Goal: Task Accomplishment & Management: Manage account settings

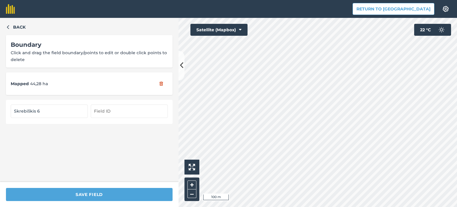
click at [45, 109] on input "Skrebiškis 6" at bounding box center [49, 111] width 77 height 13
type input "Skrebiškis"
click at [8, 29] on icon "button" at bounding box center [8, 27] width 4 height 4
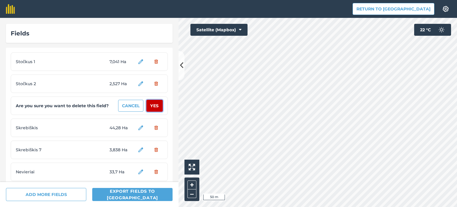
click at [149, 105] on button "Yes" at bounding box center [155, 106] width 16 height 12
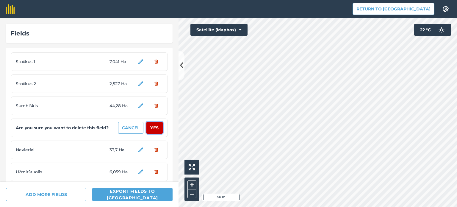
click at [149, 128] on button "Yes" at bounding box center [155, 128] width 16 height 12
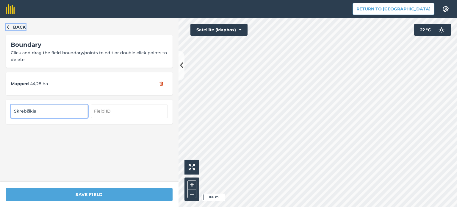
click at [6, 28] on icon "button" at bounding box center [8, 27] width 4 height 4
click at [6, 26] on icon "button" at bounding box center [8, 27] width 4 height 4
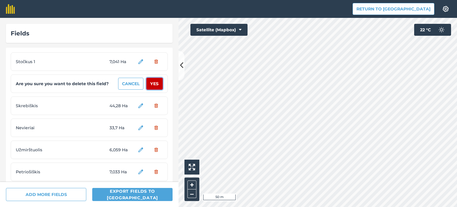
click at [149, 82] on button "Yes" at bounding box center [155, 84] width 16 height 12
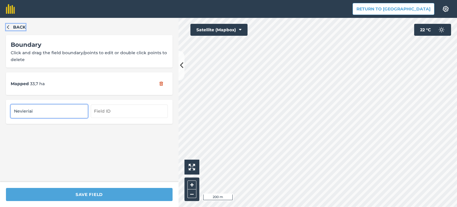
click at [7, 27] on icon "button" at bounding box center [8, 27] width 2 height 4
drag, startPoint x: 147, startPoint y: 119, endPoint x: 158, endPoint y: 129, distance: 15.0
click at [158, 129] on div "Back Boundary Click and drag the field boundary/points to edit or double click …" at bounding box center [89, 100] width 179 height 164
click at [10, 28] on icon "button" at bounding box center [8, 27] width 4 height 4
click at [9, 27] on icon "button" at bounding box center [8, 27] width 4 height 4
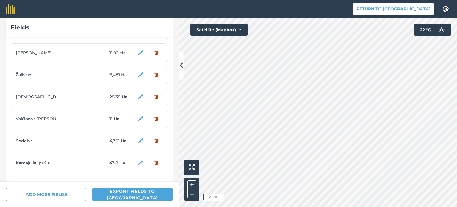
scroll to position [179, 0]
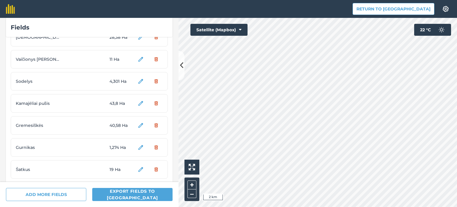
click at [35, 124] on span "Gremesiškės" at bounding box center [38, 125] width 45 height 7
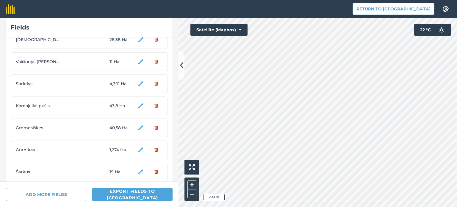
scroll to position [166, 0]
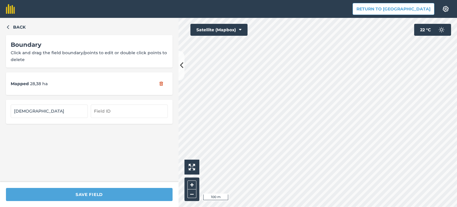
click at [11, 32] on div "Back Boundary Click and drag the field boundary/points to edit or double click …" at bounding box center [89, 100] width 179 height 164
click at [10, 29] on button "Back" at bounding box center [16, 27] width 20 height 7
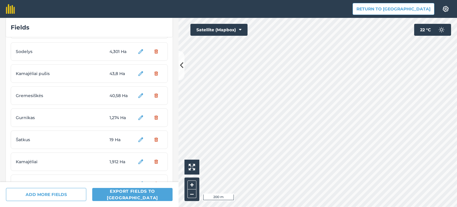
scroll to position [238, 0]
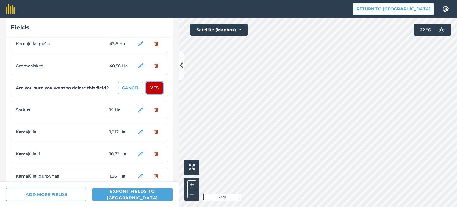
click at [150, 89] on button "Yes" at bounding box center [155, 88] width 16 height 12
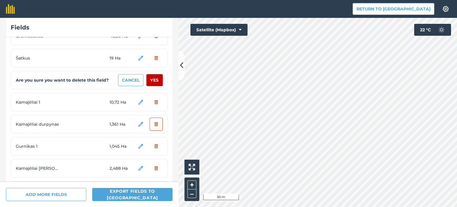
scroll to position [298, 0]
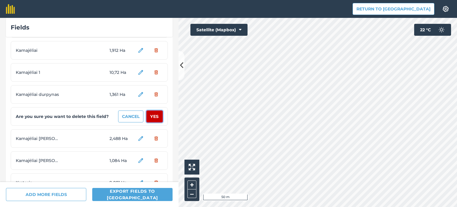
click at [152, 118] on button "Yes" at bounding box center [155, 116] width 16 height 12
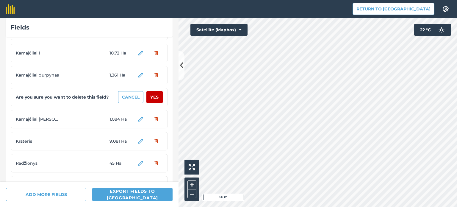
scroll to position [328, 0]
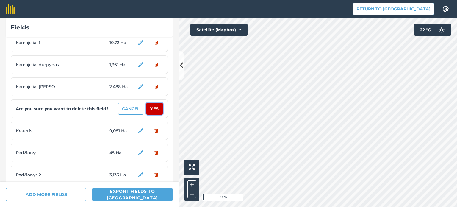
click at [153, 110] on button "Yes" at bounding box center [155, 109] width 16 height 12
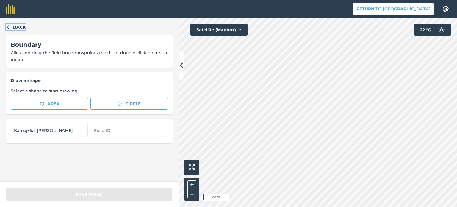
click at [9, 27] on icon "button" at bounding box center [8, 27] width 4 height 4
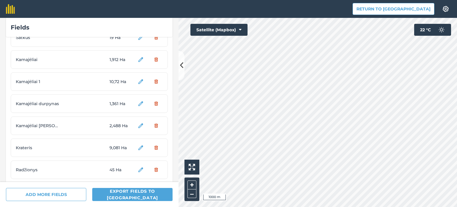
scroll to position [298, 0]
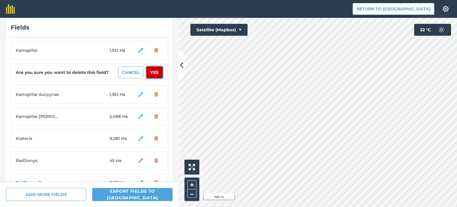
click at [152, 72] on button "Yes" at bounding box center [155, 72] width 16 height 12
click at [147, 72] on button "Yes" at bounding box center [155, 72] width 16 height 12
click at [153, 72] on button "Yes" at bounding box center [155, 72] width 16 height 12
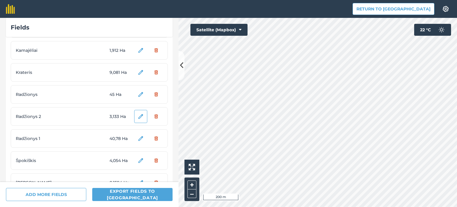
click at [165, 122] on div "Fields Stočkus 1 9,762 Ha Skrebiškis 44,28 Ha Nevieriai 33,7 Ha Užmirštuolis 6,…" at bounding box center [228, 112] width 457 height 189
click at [175, 141] on div "Fields Stočkus 1 9,762 Ha Skrebiškis 44,28 Ha Nevieriai 33,7 Ha Užmirštuolis 6,…" at bounding box center [228, 112] width 457 height 189
click at [151, 69] on div "Fields Stočkus 1 9,762 Ha Skrebiškis 44,28 Ha Nevieriai 33,7 Ha Užmirštuolis 6,…" at bounding box center [228, 112] width 457 height 189
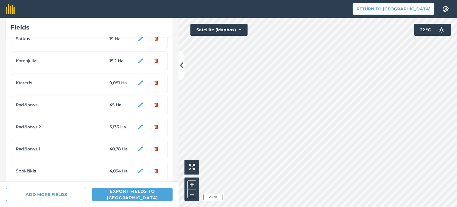
scroll to position [298, 0]
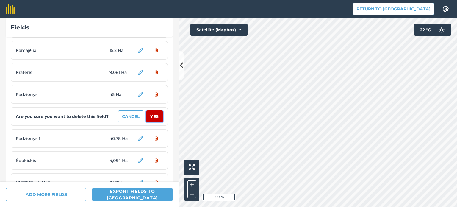
click at [152, 117] on button "Yes" at bounding box center [155, 116] width 16 height 12
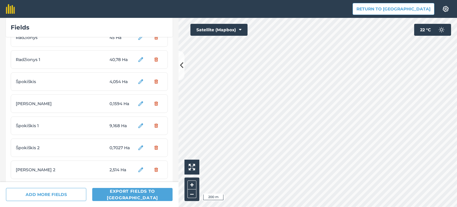
scroll to position [357, 0]
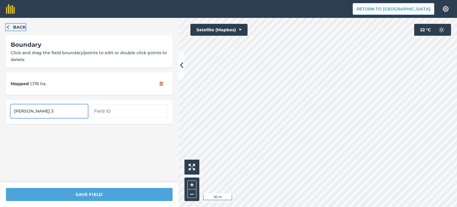
click at [7, 27] on icon "button" at bounding box center [8, 27] width 4 height 4
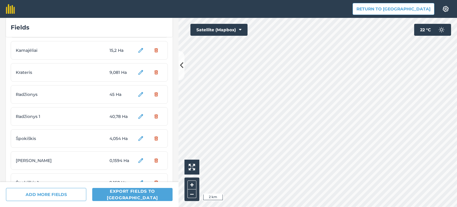
scroll to position [506, 0]
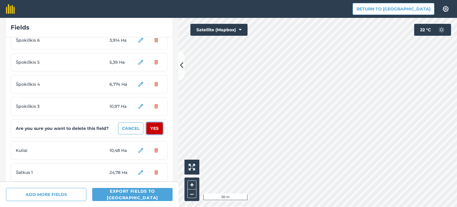
click at [150, 128] on button "Yes" at bounding box center [155, 128] width 16 height 12
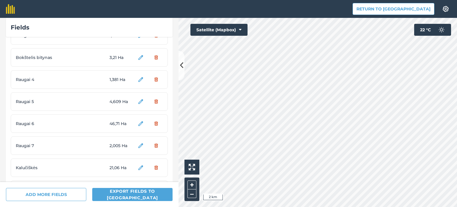
scroll to position [1132, 0]
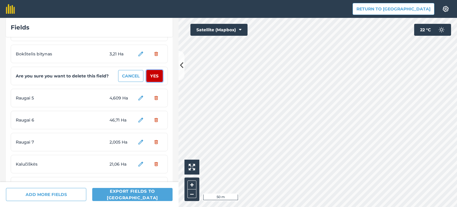
click at [153, 77] on button "Yes" at bounding box center [155, 76] width 16 height 12
click at [151, 77] on button "Yes" at bounding box center [155, 76] width 16 height 12
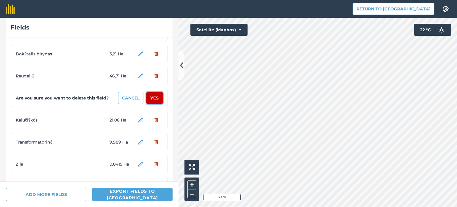
click at [152, 97] on button "Yes" at bounding box center [155, 98] width 16 height 12
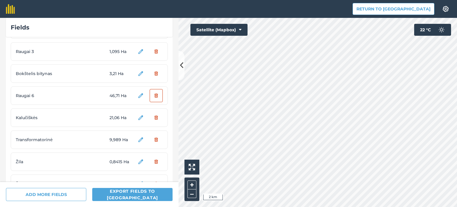
scroll to position [1102, 0]
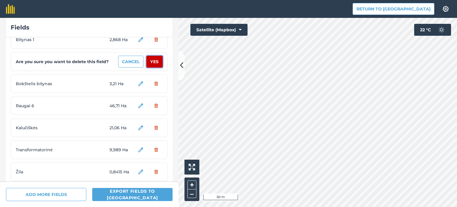
click at [151, 62] on button "Yes" at bounding box center [155, 62] width 16 height 12
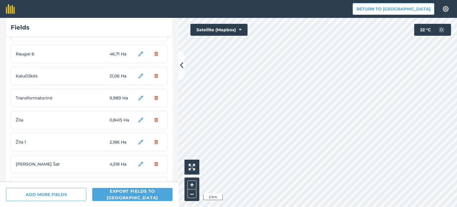
scroll to position [1161, 0]
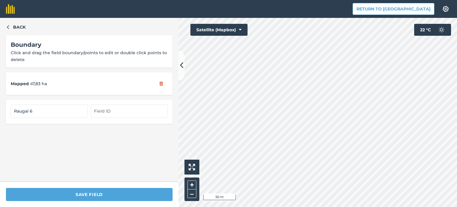
click at [219, 31] on div "Hello i 50 m + – Satellite (Mapbox) 22 ° C" at bounding box center [318, 112] width 279 height 189
click at [204, 34] on div "Hello i 50 m + – Satellite (Mapbox) 22 ° C" at bounding box center [318, 112] width 279 height 189
click at [34, 108] on input "Raugai 6" at bounding box center [49, 111] width 77 height 13
type input "Raugai"
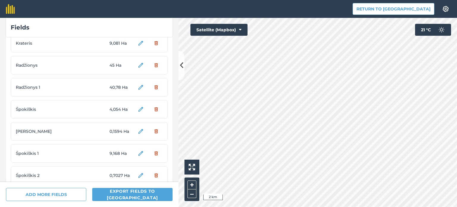
scroll to position [328, 0]
click at [147, 109] on button "Yes" at bounding box center [155, 109] width 16 height 12
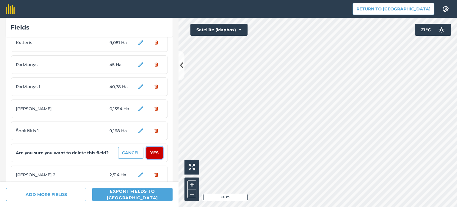
click at [147, 153] on button "Yes" at bounding box center [155, 153] width 16 height 12
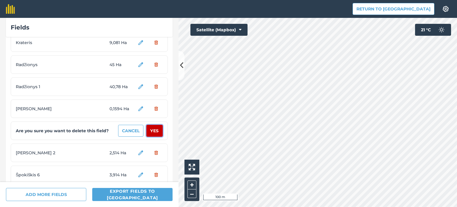
click at [150, 131] on button "Yes" at bounding box center [155, 131] width 16 height 12
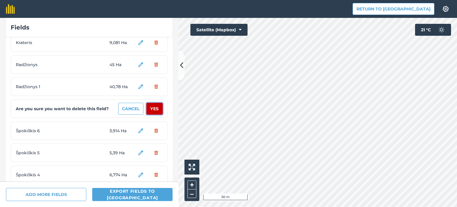
click at [151, 109] on button "Yes" at bounding box center [155, 109] width 16 height 12
click at [149, 108] on button "Yes" at bounding box center [155, 109] width 16 height 12
click at [151, 110] on button "Yes" at bounding box center [155, 109] width 16 height 12
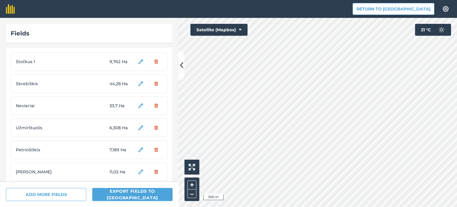
click at [172, 43] on div "Fields Stočkus 1 9,762 Ha Skrebiškis 44,28 Ha Nevieriai 33,7 Ha Užmirštuolis 6,…" at bounding box center [228, 112] width 457 height 189
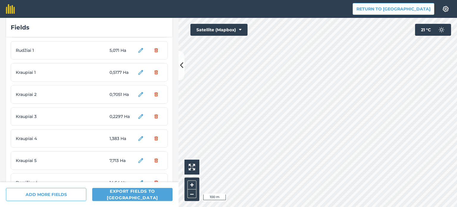
scroll to position [566, 0]
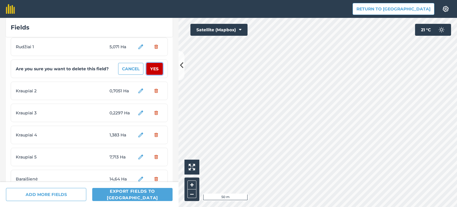
click at [152, 68] on button "Yes" at bounding box center [155, 69] width 16 height 12
click at [148, 71] on button "Yes" at bounding box center [155, 69] width 16 height 12
click at [150, 69] on button "Yes" at bounding box center [155, 69] width 16 height 12
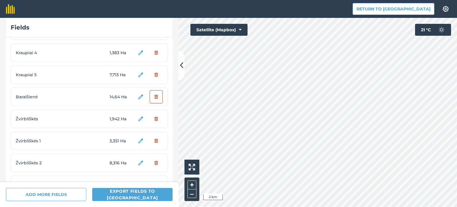
scroll to position [596, 0]
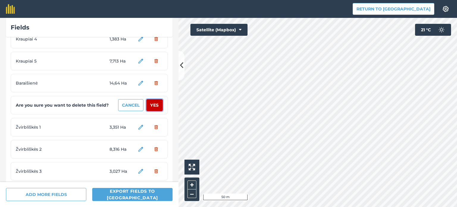
click at [150, 104] on button "Yes" at bounding box center [155, 105] width 16 height 12
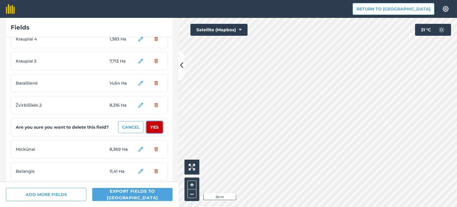
click at [152, 128] on button "Yes" at bounding box center [155, 127] width 16 height 12
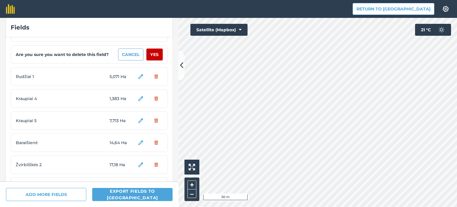
scroll to position [506, 0]
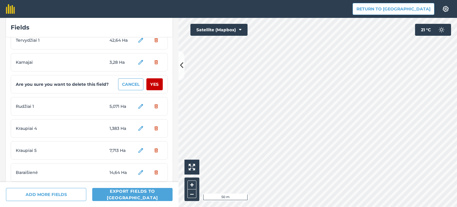
click at [103, 107] on div "Rudžiai 1 5,071 Ha" at bounding box center [89, 106] width 157 height 18
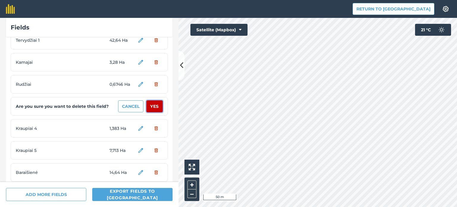
click at [150, 107] on button "Yes" at bounding box center [155, 106] width 16 height 12
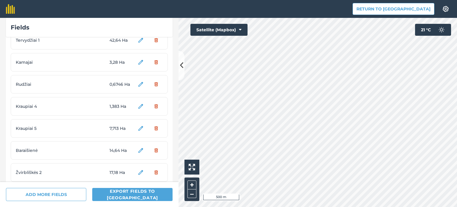
click at [233, 15] on div "Return to Agreena Settings Map printing is not available on our free plan Pleas…" at bounding box center [228, 103] width 457 height 207
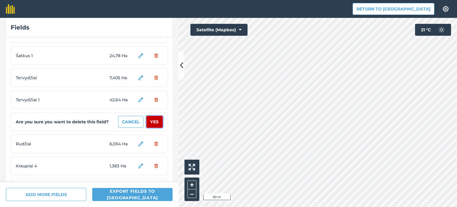
click at [154, 121] on button "Yes" at bounding box center [155, 122] width 16 height 12
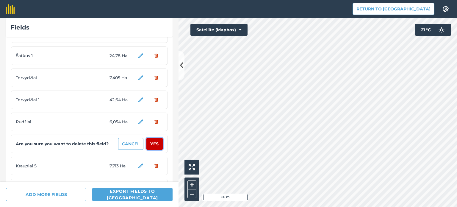
click at [151, 144] on button "Yes" at bounding box center [155, 144] width 16 height 12
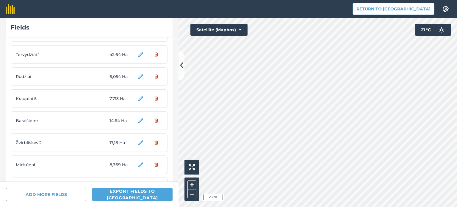
scroll to position [506, 0]
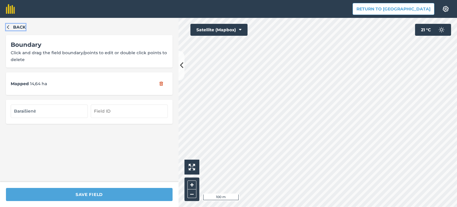
click at [9, 26] on icon "button" at bounding box center [8, 27] width 4 height 4
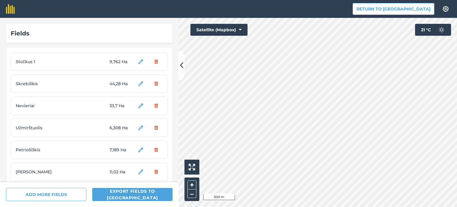
click at [247, 34] on div "Hello i 500 m + – Satellite (Mapbox) 21 ° C" at bounding box center [318, 112] width 279 height 189
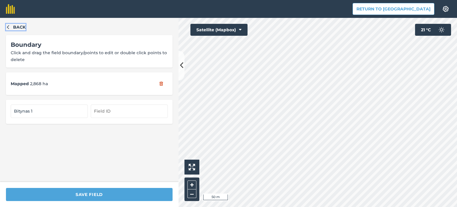
click at [9, 27] on icon "button" at bounding box center [8, 27] width 4 height 4
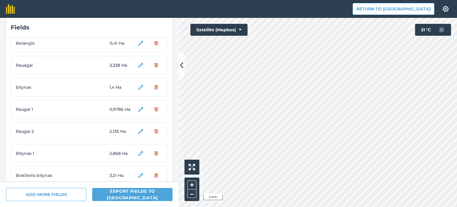
scroll to position [655, 0]
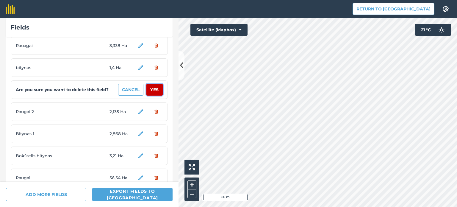
click at [151, 90] on button "Yes" at bounding box center [155, 90] width 16 height 12
click at [152, 91] on button "Yes" at bounding box center [155, 90] width 16 height 12
click at [152, 89] on button "Yes" at bounding box center [155, 90] width 16 height 12
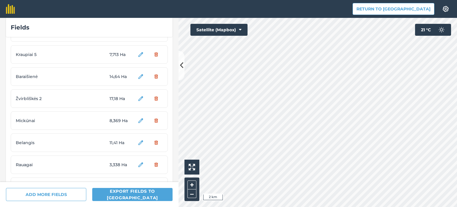
scroll to position [566, 0]
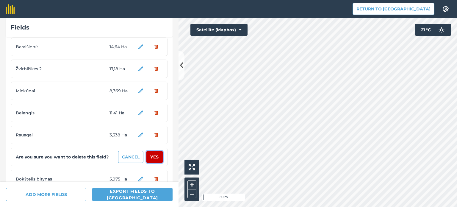
click at [152, 157] on button "Yes" at bounding box center [155, 157] width 16 height 12
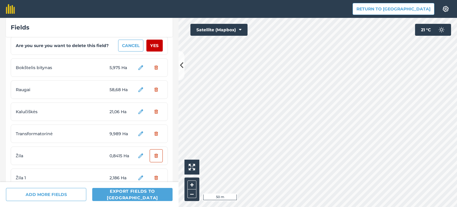
scroll to position [685, 0]
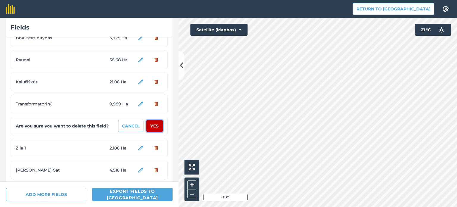
click at [152, 125] on button "Yes" at bounding box center [155, 126] width 16 height 12
click at [150, 127] on button "Yes" at bounding box center [155, 126] width 16 height 12
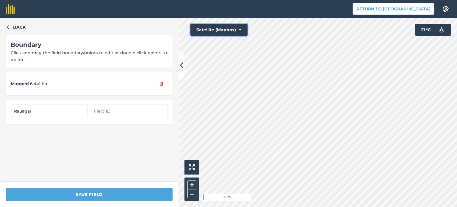
click at [249, 49] on div "Hello i 50 m + – Satellite (Mapbox) 21 ° C" at bounding box center [318, 112] width 279 height 189
click at [35, 112] on input "Rauagai" at bounding box center [49, 111] width 77 height 13
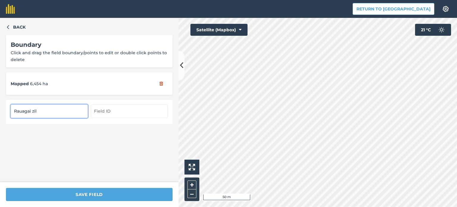
type input "Rauagai zil"
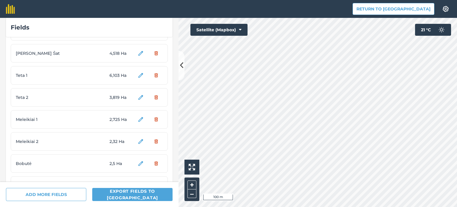
scroll to position [774, 0]
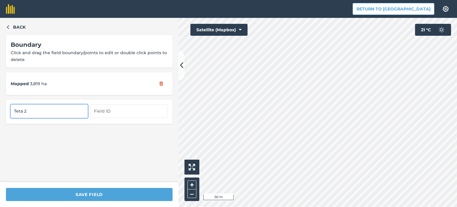
click at [30, 109] on input "Teta 2" at bounding box center [49, 111] width 77 height 13
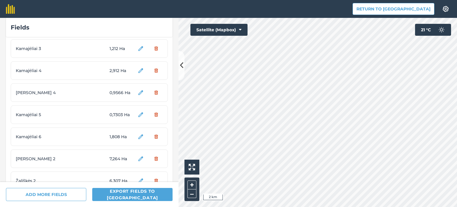
scroll to position [935, 0]
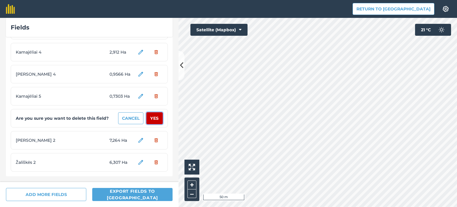
click at [149, 117] on button "Yes" at bounding box center [155, 118] width 16 height 12
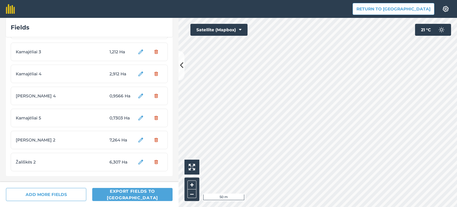
scroll to position [913, 0]
click at [152, 119] on button "Yes" at bounding box center [155, 118] width 16 height 12
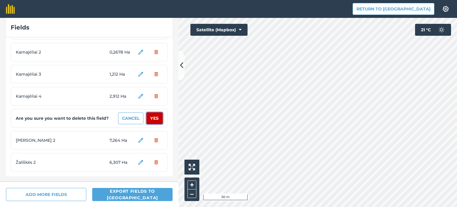
click at [152, 119] on button "Yes" at bounding box center [155, 118] width 16 height 12
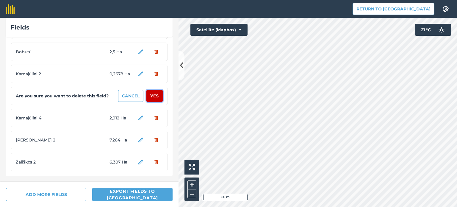
click at [151, 96] on button "Yes" at bounding box center [155, 96] width 16 height 12
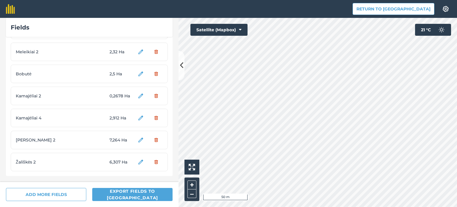
scroll to position [847, 0]
click at [152, 74] on button "Yes" at bounding box center [155, 74] width 16 height 12
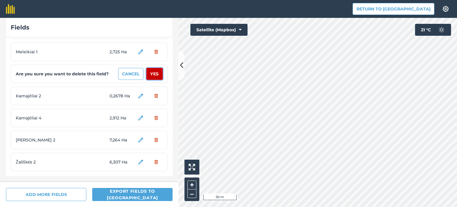
click at [152, 74] on button "Yes" at bounding box center [155, 74] width 16 height 12
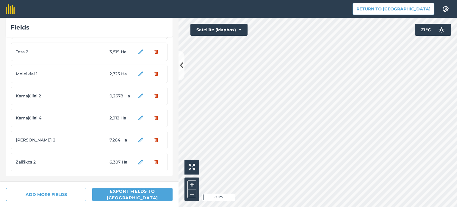
scroll to position [803, 0]
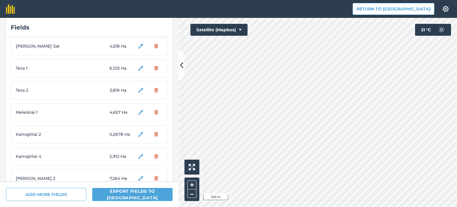
scroll to position [803, 0]
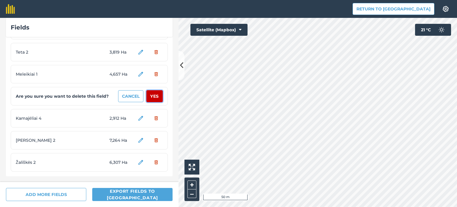
click at [147, 96] on button "Yes" at bounding box center [155, 96] width 16 height 12
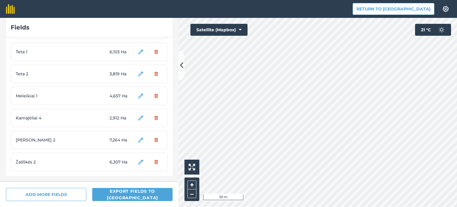
scroll to position [781, 0]
click at [180, 64] on div "Fields Stočkus 1 9,762 Ha Skrebiškis 44,28 Ha Nevieriai 33,7 Ha Užmirštuolis 6,…" at bounding box center [228, 112] width 457 height 189
click at [150, 113] on div "Fields Stočkus 1 9,762 Ha Skrebiškis 44,28 Ha Nevieriai 33,7 Ha Užmirštuolis 6,…" at bounding box center [228, 112] width 457 height 189
click at [170, 125] on div "Fields Stočkus 1 9,762 Ha Skrebiškis 44,28 Ha Nevieriai 33,7 Ha Užmirštuolis 6,…" at bounding box center [228, 112] width 457 height 189
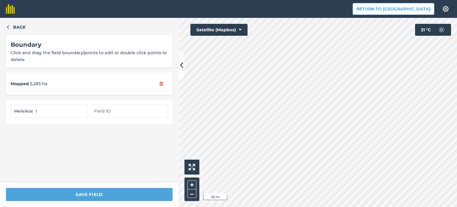
click at [43, 111] on input "Meleikiai 1" at bounding box center [49, 111] width 77 height 13
type input "Meleikiai"
click at [48, 111] on input "Kamajėliai 4" at bounding box center [49, 111] width 77 height 13
click at [30, 110] on input "Kamajėliai ezeras" at bounding box center [49, 111] width 77 height 13
type input "Kamajeliai ezeras"
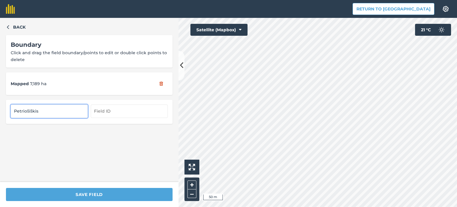
click at [29, 110] on input "Petriošiškis" at bounding box center [49, 111] width 77 height 13
click at [32, 110] on input "Petriosiškis" at bounding box center [49, 111] width 77 height 13
type input "Petriosiskis"
click at [29, 111] on input "Skrebiškis" at bounding box center [49, 111] width 77 height 13
type input "[PERSON_NAME]"
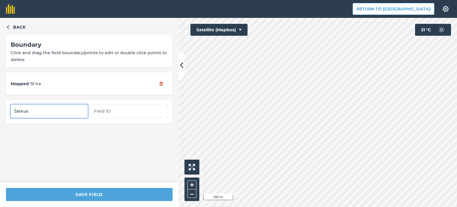
click at [17, 110] on input "Šatkus" at bounding box center [49, 111] width 77 height 13
type input "Satkus"
click at [16, 110] on input "Žališkės" at bounding box center [49, 111] width 77 height 13
click at [28, 111] on input "Zališkės" at bounding box center [49, 111] width 77 height 13
type input "Zališkes"
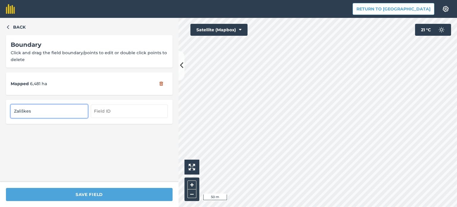
click at [24, 109] on input "Zališkes" at bounding box center [49, 111] width 77 height 13
type input "Zaliskes"
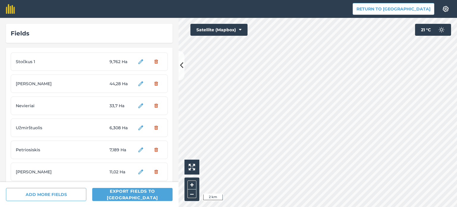
click at [54, 127] on span "Užmirštuolis" at bounding box center [38, 127] width 45 height 7
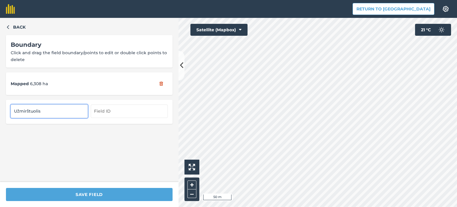
click at [19, 110] on input "Užmirštuolis" at bounding box center [49, 111] width 77 height 13
click at [29, 110] on input "Uzmirštuolis" at bounding box center [49, 111] width 77 height 13
type input "Uzmirstuolis"
click at [22, 110] on input "[DEMOGRAPHIC_DATA]" at bounding box center [49, 111] width 77 height 13
type input "Vaicionys"
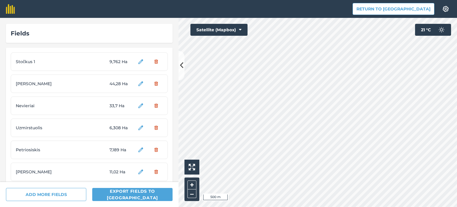
click at [30, 63] on span "Stočkus 1" at bounding box center [38, 61] width 45 height 7
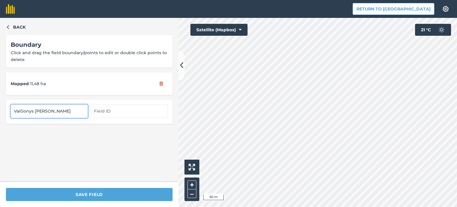
click at [23, 110] on input "Vaičionys [PERSON_NAME]" at bounding box center [49, 111] width 77 height 13
type input "Vaicionys [PERSON_NAME]"
click at [33, 110] on input "Gremesiškės" at bounding box center [49, 111] width 77 height 13
click at [39, 110] on input "Gremesiskės" at bounding box center [49, 111] width 77 height 13
type input "Gremesiskes"
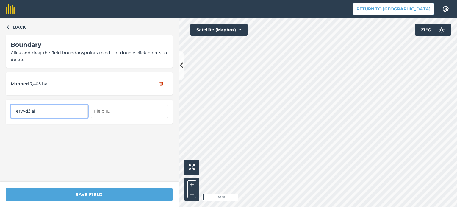
click at [29, 111] on input "Tervydžiai" at bounding box center [49, 111] width 77 height 13
type input "Tervydziai"
click at [30, 110] on input "Kamajėliai" at bounding box center [49, 111] width 77 height 13
type input "[DEMOGRAPHIC_DATA]"
click at [23, 110] on input "Stočkus 1" at bounding box center [49, 111] width 77 height 13
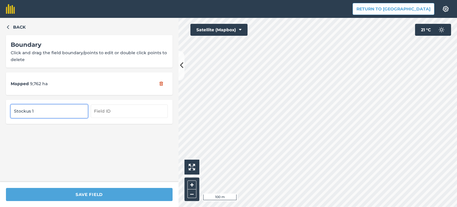
type input "Stockus 1"
click at [17, 111] on input "Šatkus 1" at bounding box center [49, 111] width 77 height 13
type input "Satkus 1"
click at [33, 110] on input "[PERSON_NAME] Šat" at bounding box center [49, 111] width 77 height 13
type input "[PERSON_NAME] sat"
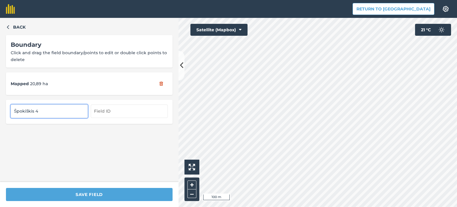
click at [16, 111] on input "Špokiškis 4" at bounding box center [49, 111] width 77 height 13
click at [28, 111] on input "Spokiškis 4" at bounding box center [49, 111] width 77 height 13
click at [41, 110] on input "Spokiskis 4" at bounding box center [49, 111] width 77 height 13
type input "Spokiskis 1"
click at [16, 110] on input "Špokiškis 3" at bounding box center [49, 111] width 77 height 13
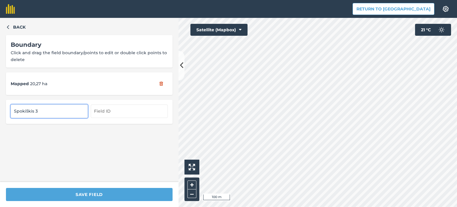
drag, startPoint x: 27, startPoint y: 110, endPoint x: 32, endPoint y: 113, distance: 5.9
click at [27, 110] on input "Spokiškis 3" at bounding box center [49, 111] width 77 height 13
click at [41, 111] on input "Spokiskis 3" at bounding box center [49, 111] width 77 height 13
type input "Spokiskis"
click at [24, 109] on input "Radžionys" at bounding box center [49, 111] width 77 height 13
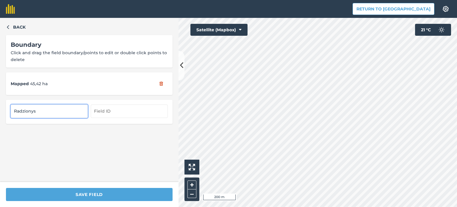
type input "Radzionys"
click at [25, 111] on input "Radžionys 1" at bounding box center [49, 111] width 77 height 13
type input "Radzionys 1"
click at [12, 26] on button "Back" at bounding box center [16, 27] width 20 height 7
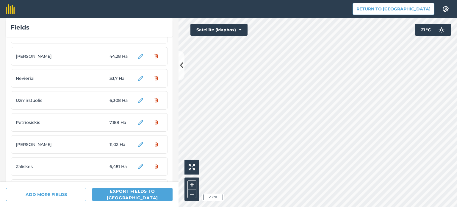
scroll to position [60, 0]
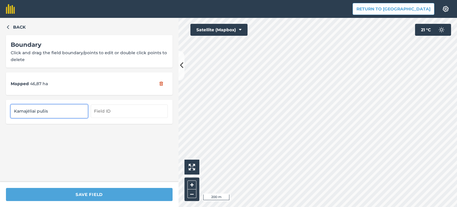
click at [29, 109] on input "Kamajėliai pušis" at bounding box center [49, 111] width 77 height 13
click at [44, 111] on input "Kamajeliai pušis" at bounding box center [49, 111] width 77 height 13
type input "Kamajeliai pusis"
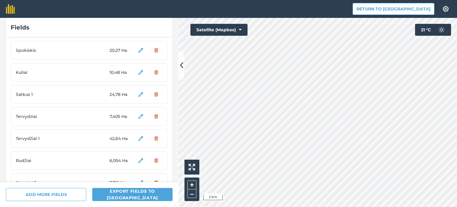
scroll to position [417, 0]
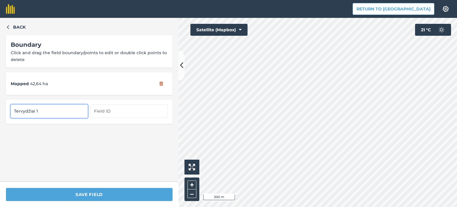
click at [30, 110] on input "Tervydžiai 1" at bounding box center [49, 111] width 77 height 13
type input "Tervydziai 1"
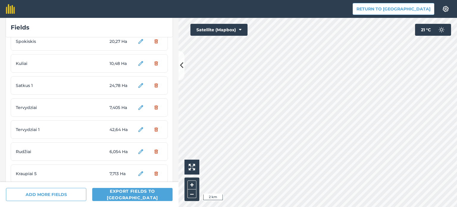
scroll to position [447, 0]
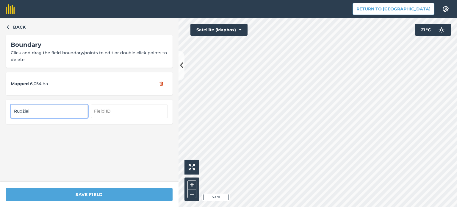
click at [24, 110] on input "Rudžiai" at bounding box center [49, 111] width 77 height 13
type input "Rudziai"
click at [25, 110] on input "Kalučiškės" at bounding box center [49, 111] width 77 height 13
click at [30, 110] on input "Kaluciškės" at bounding box center [49, 111] width 77 height 13
click at [34, 110] on input "Kaluciskės" at bounding box center [49, 111] width 77 height 13
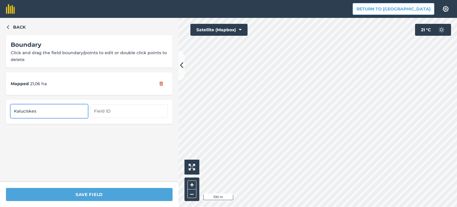
type input "Kaluciskes"
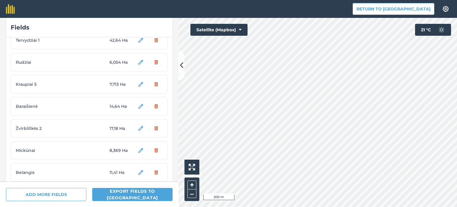
scroll to position [536, 0]
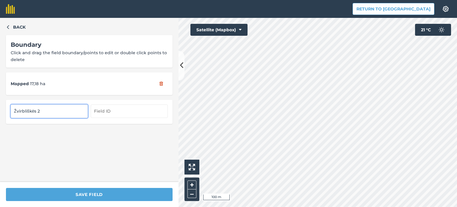
click at [15, 109] on input "Žvirbliškės 2" at bounding box center [49, 111] width 77 height 13
click at [29, 110] on input "Zvirbliškės 2" at bounding box center [49, 111] width 77 height 13
click at [34, 111] on input "Zvirbliskės 2" at bounding box center [49, 111] width 77 height 13
click at [39, 111] on input "Zvirbliskes 2" at bounding box center [49, 111] width 77 height 13
type input "Zvirbliskes"
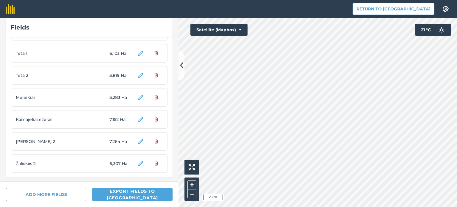
scroll to position [781, 0]
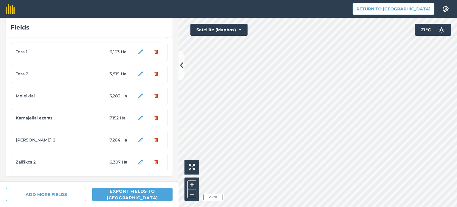
click at [25, 161] on span "Žališkės 2" at bounding box center [38, 162] width 45 height 7
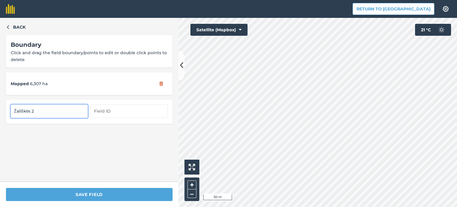
click at [17, 109] on input "Žališkės 2" at bounding box center [49, 111] width 77 height 13
click at [23, 111] on input "Zališkės 2" at bounding box center [49, 111] width 77 height 13
click at [28, 110] on input "Zaliskės 2" at bounding box center [49, 111] width 77 height 13
type input "Zaliskes 2"
click at [373, 0] on html "Return to Agreena Settings Map printing is not available on our free plan Pleas…" at bounding box center [228, 103] width 457 height 207
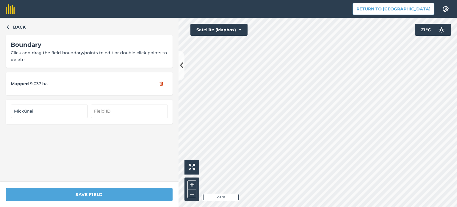
click at [369, 0] on html "Return to Agreena Settings Map printing is not available on our free plan Pleas…" at bounding box center [228, 103] width 457 height 207
click at [27, 110] on input "Mickūnai" at bounding box center [49, 111] width 77 height 13
type input "Mickunai"
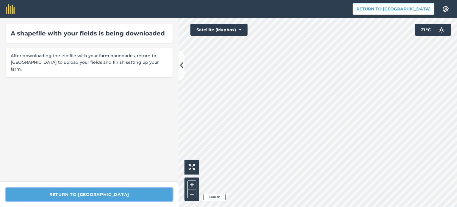
click at [86, 196] on button "Return to [GEOGRAPHIC_DATA]" at bounding box center [89, 194] width 167 height 13
